Goal: Find specific page/section: Find specific page/section

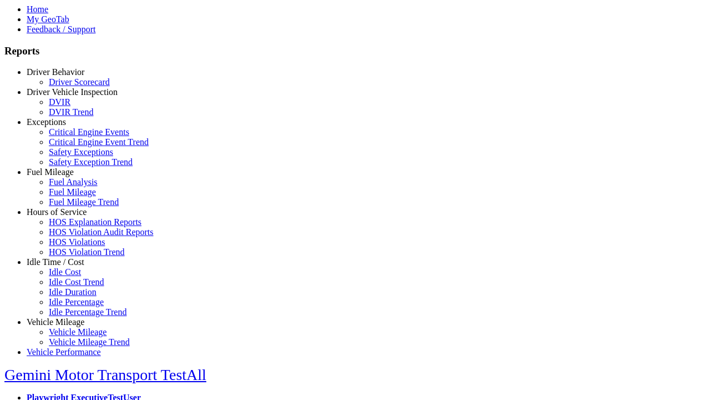
click at [64, 127] on link "Exceptions" at bounding box center [46, 121] width 39 height 9
click at [72, 166] on link "Safety Exception Trend" at bounding box center [91, 161] width 84 height 9
select select "**********"
type input "**********"
